Goal: Find specific page/section: Find specific page/section

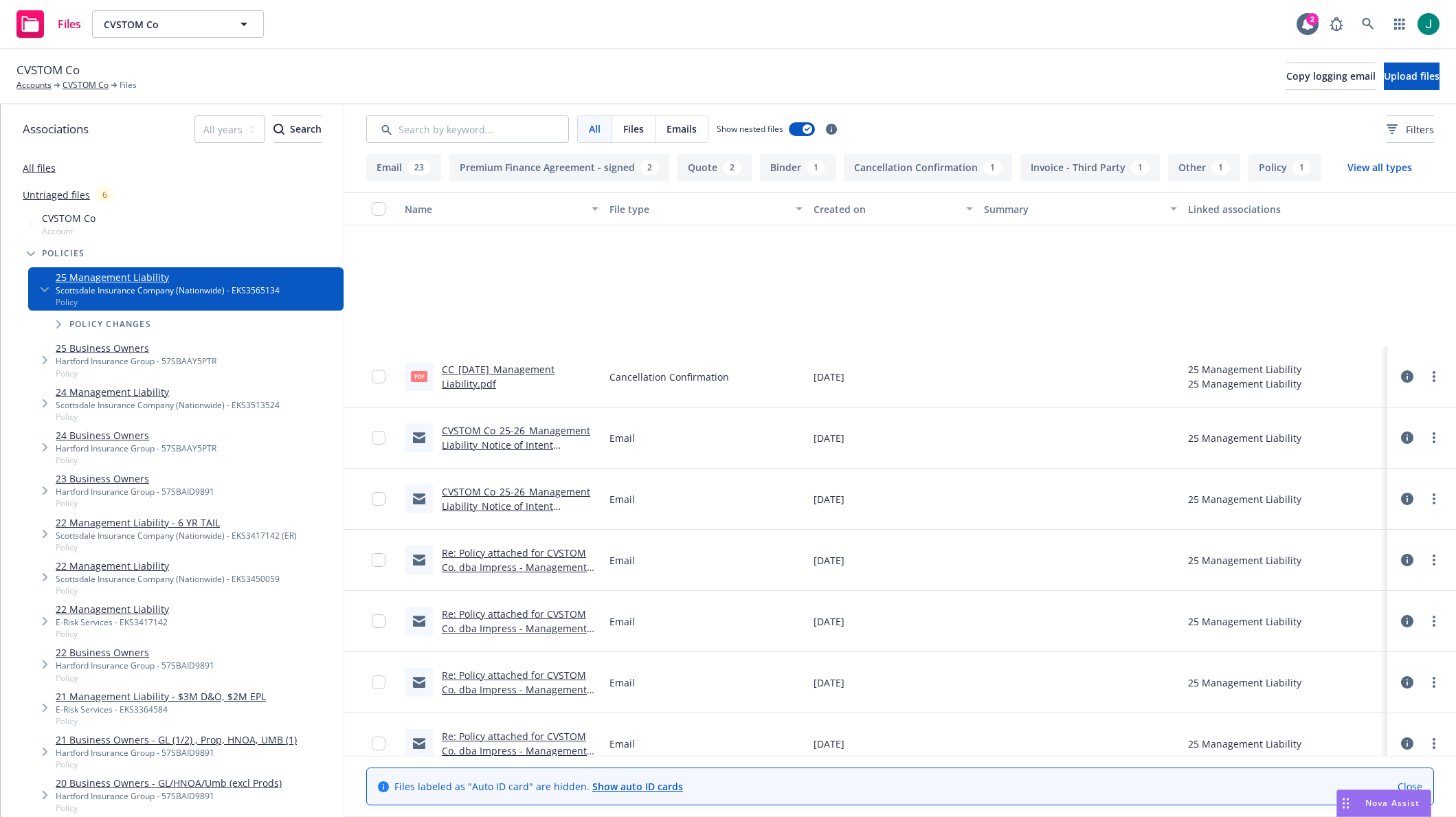
scroll to position [206, 0]
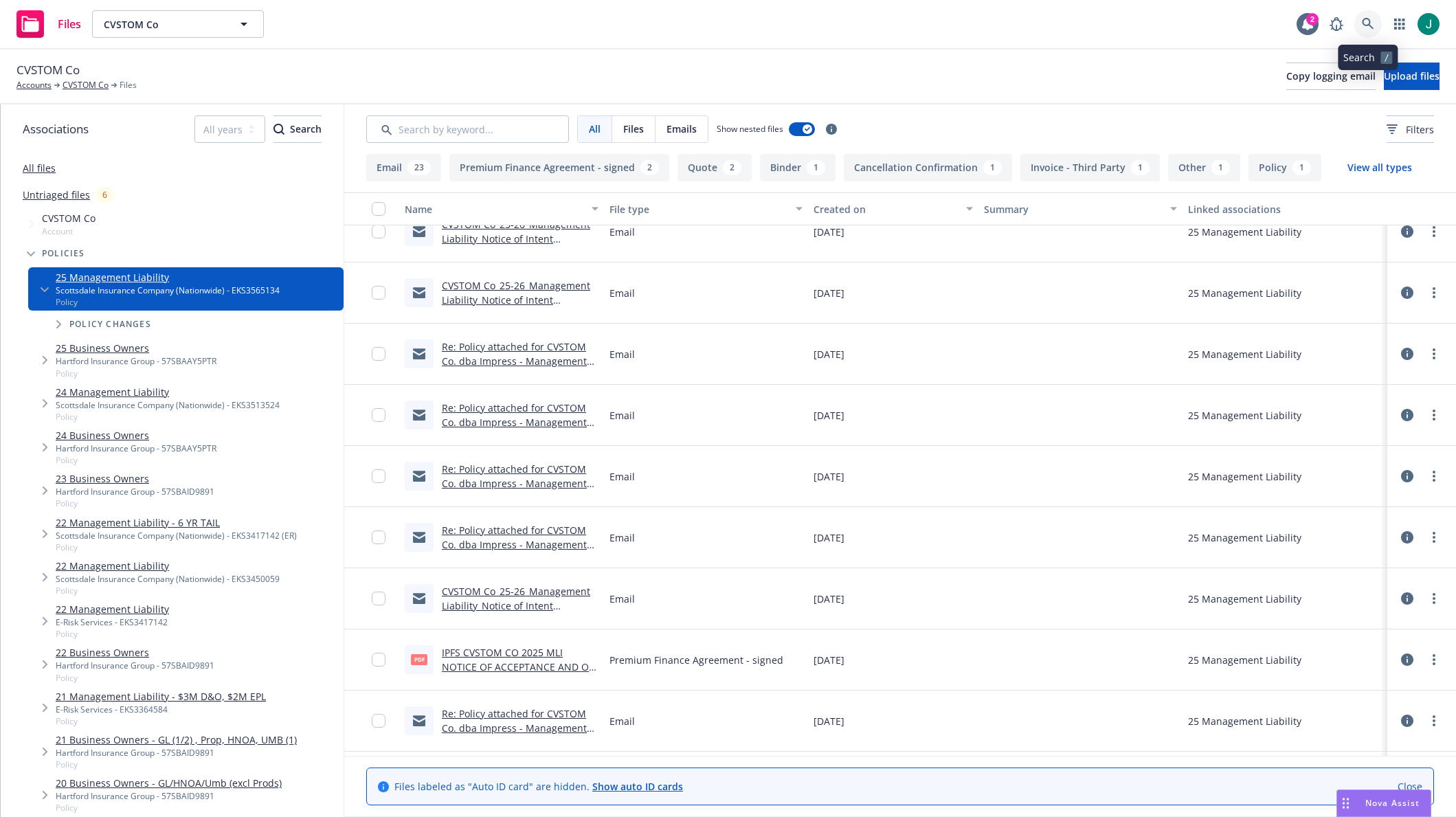
click at [1360, 18] on link at bounding box center [1367, 24] width 28 height 28
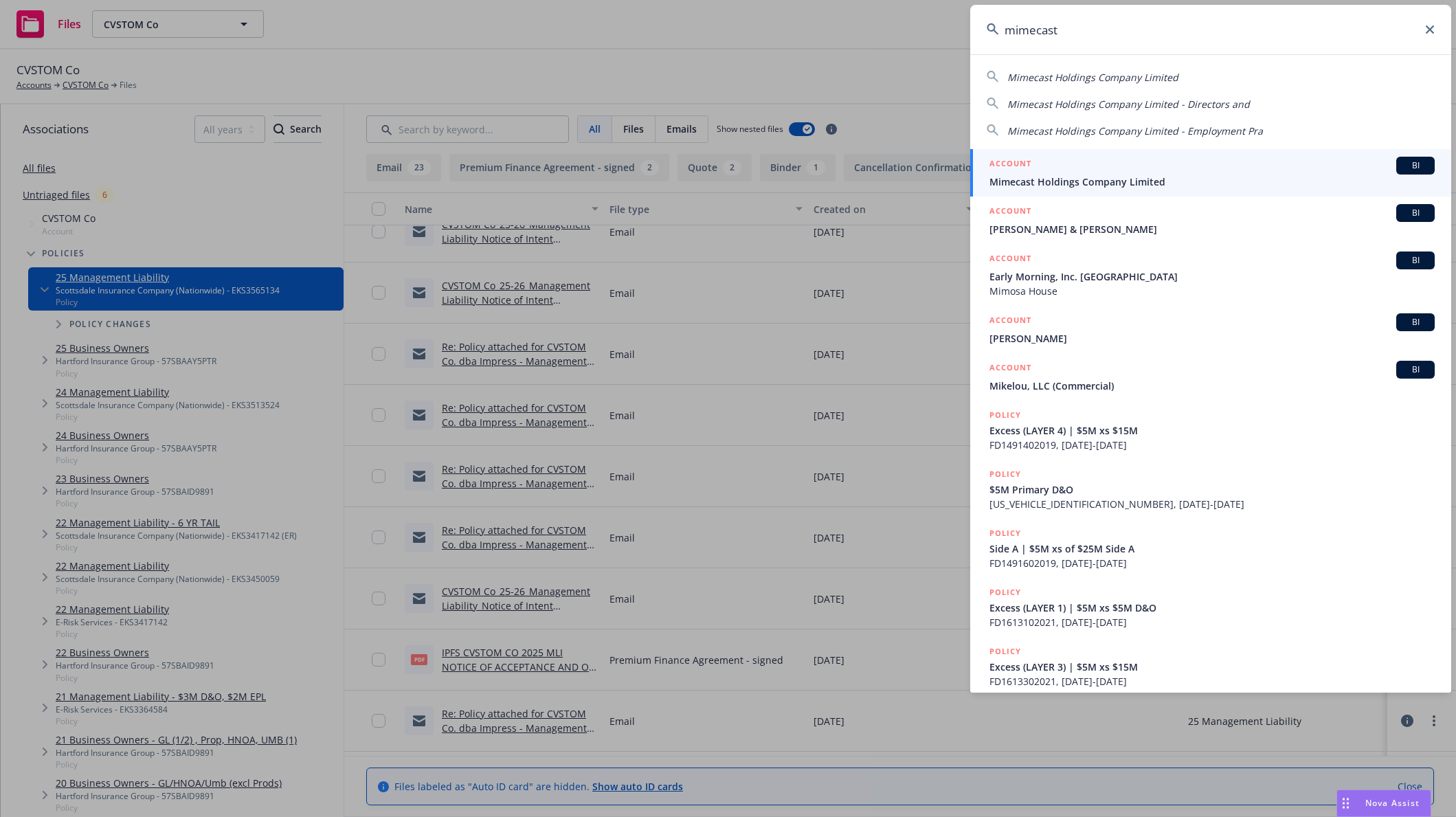
type input "mimecast"
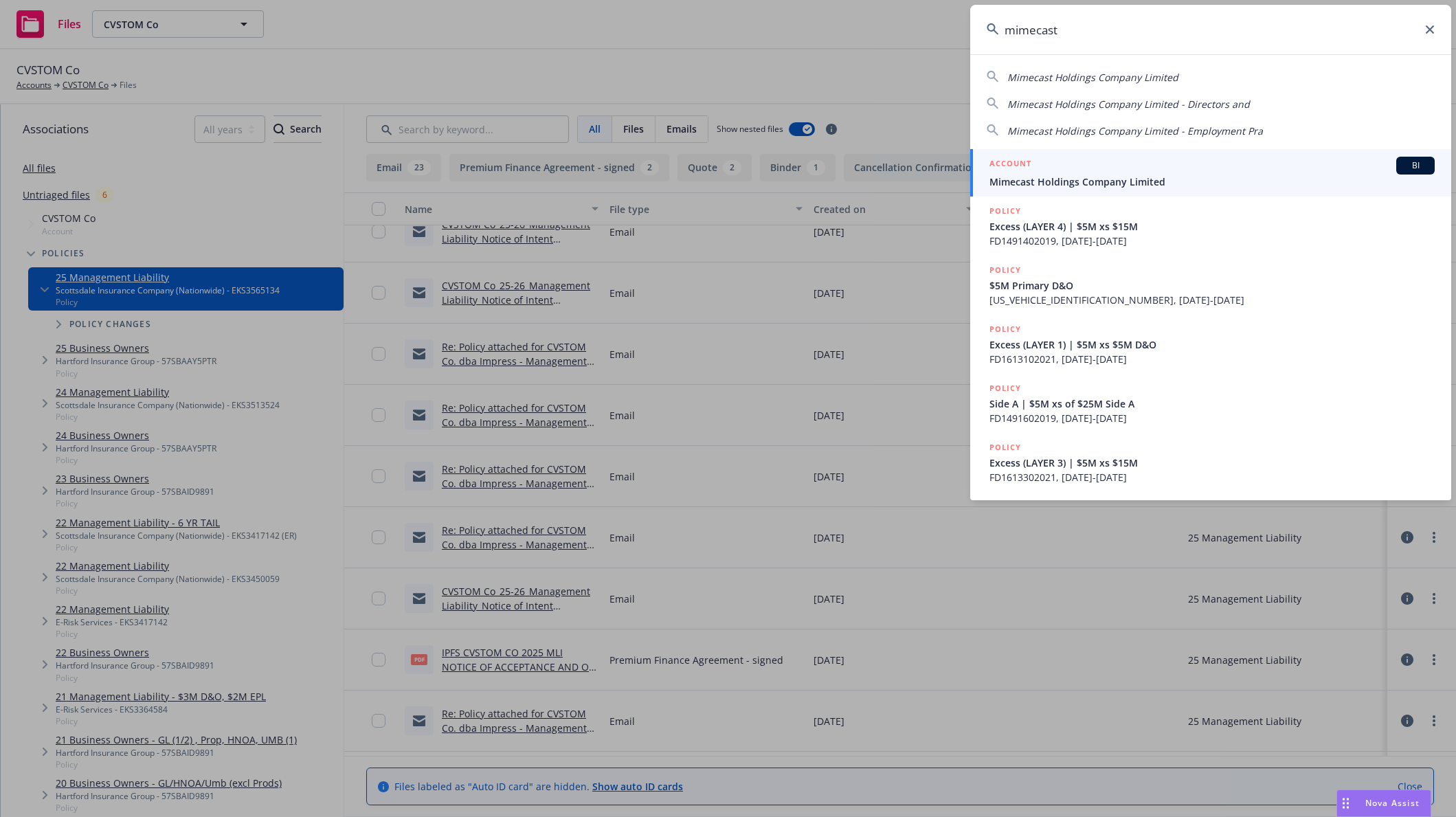
click at [1084, 177] on span "Mimecast Holdings Company Limited" at bounding box center [1211, 181] width 445 height 14
